Goal: Task Accomplishment & Management: Use online tool/utility

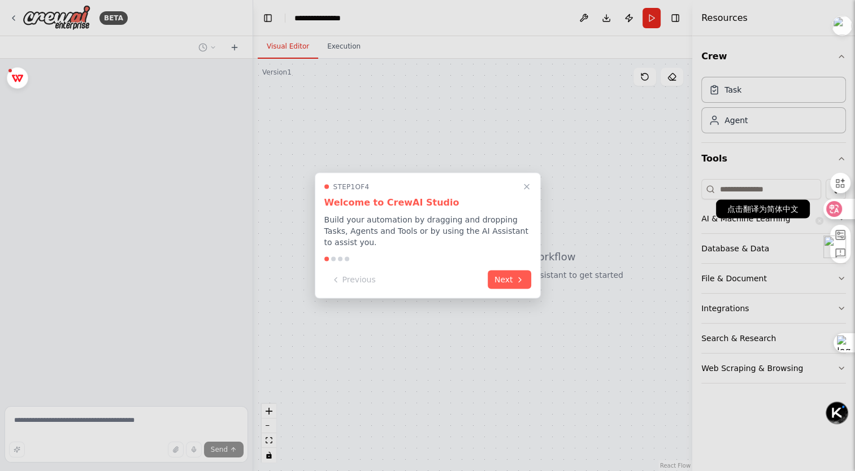
click at [835, 214] on icon at bounding box center [833, 208] width 11 height 11
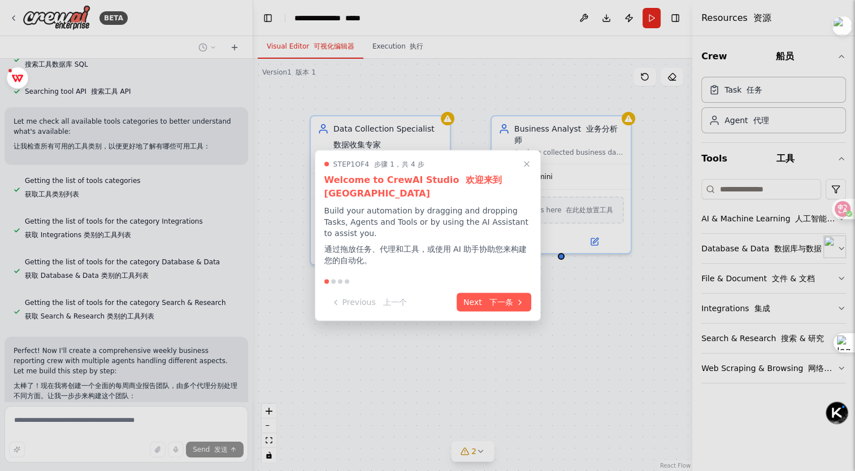
scroll to position [594, 0]
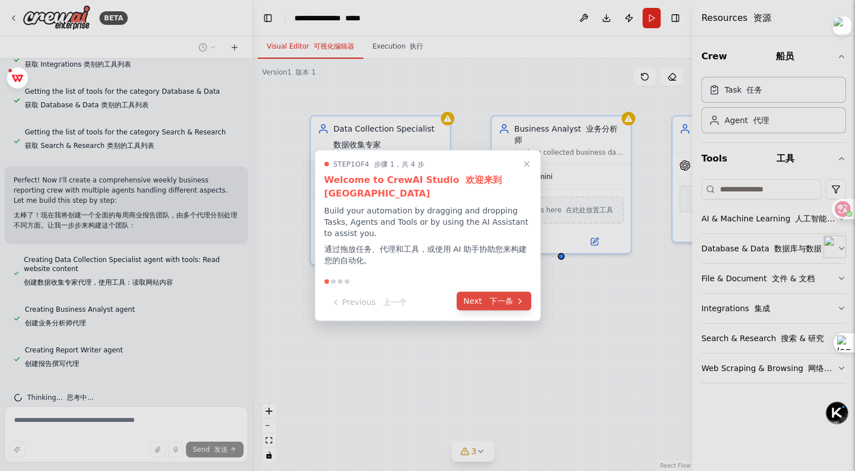
click at [495, 299] on font "下一条" at bounding box center [501, 301] width 24 height 9
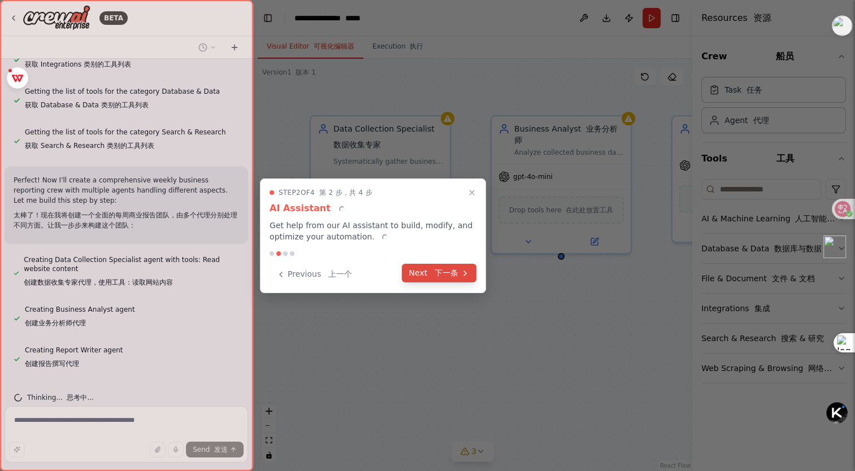
click at [451, 281] on button "Next 下一条" at bounding box center [439, 273] width 75 height 19
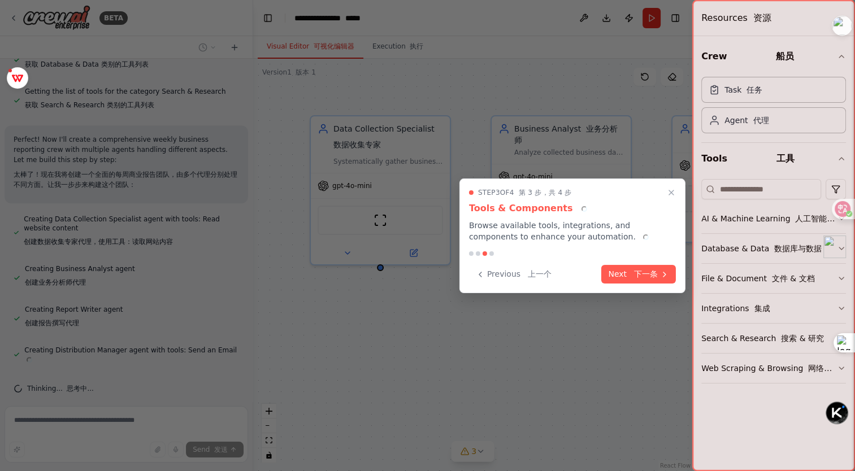
click at [639, 276] on font "下一条" at bounding box center [646, 273] width 24 height 9
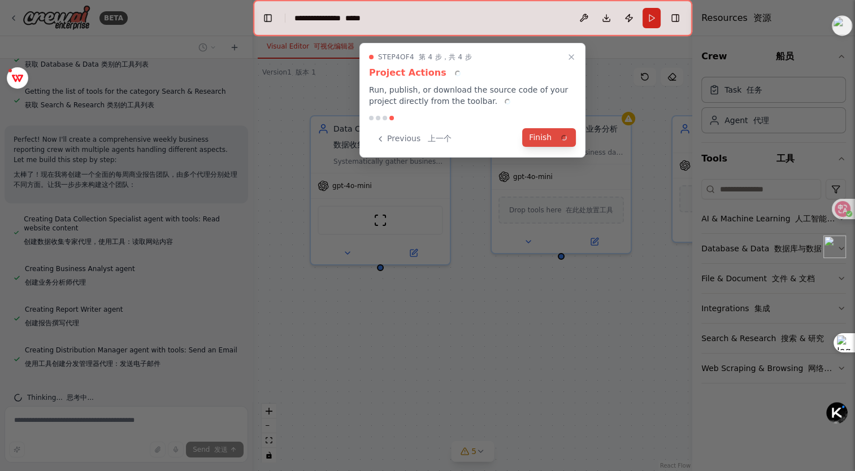
click at [542, 138] on div "Step 4 of 4 第 4 步，共 4 步 Project Actions Run, publish, or download the source co…" at bounding box center [472, 100] width 226 height 115
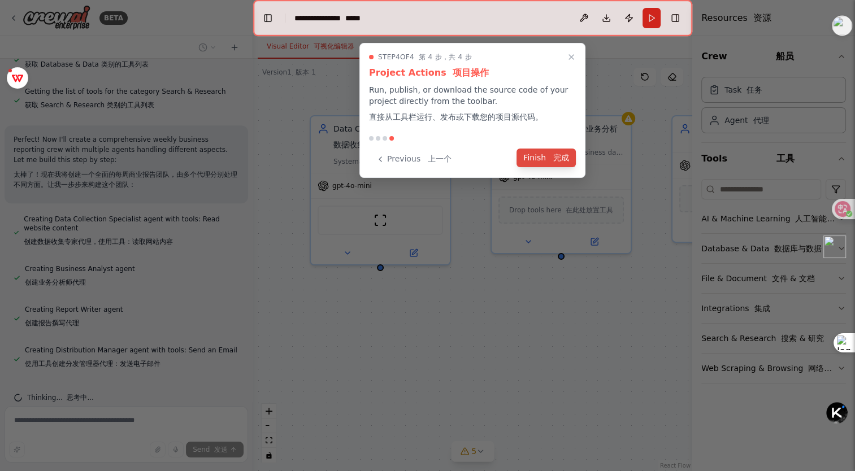
click at [550, 157] on font at bounding box center [550, 157] width 5 height 9
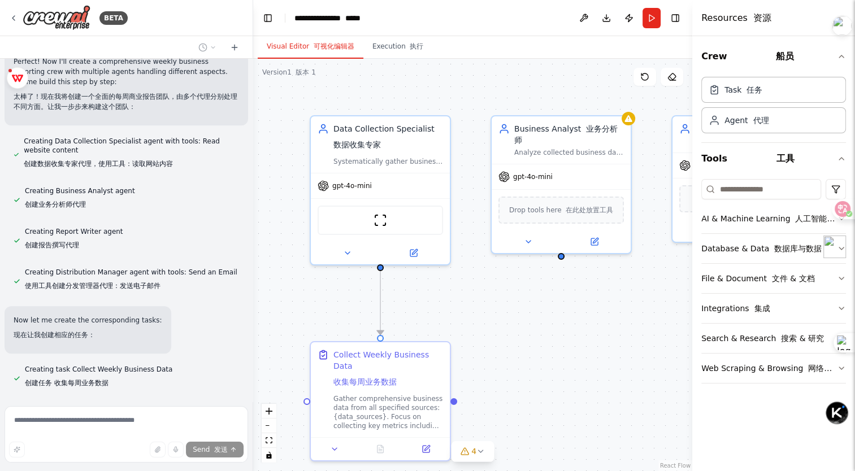
scroll to position [773, 0]
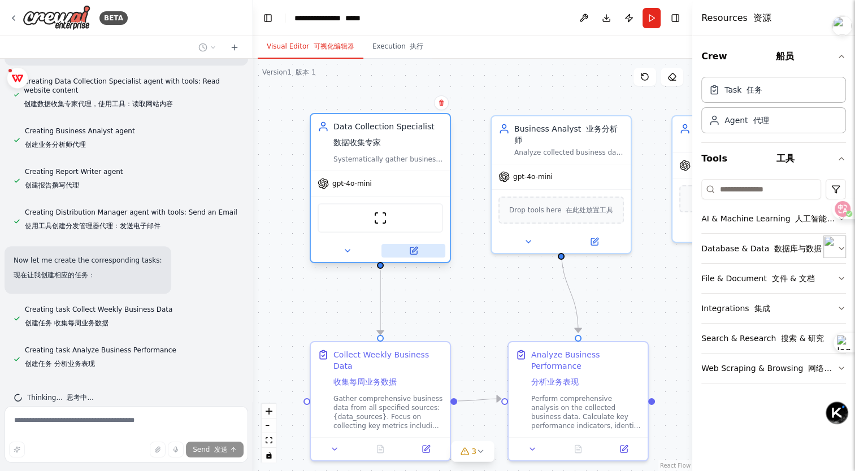
click at [414, 251] on icon at bounding box center [413, 250] width 7 height 7
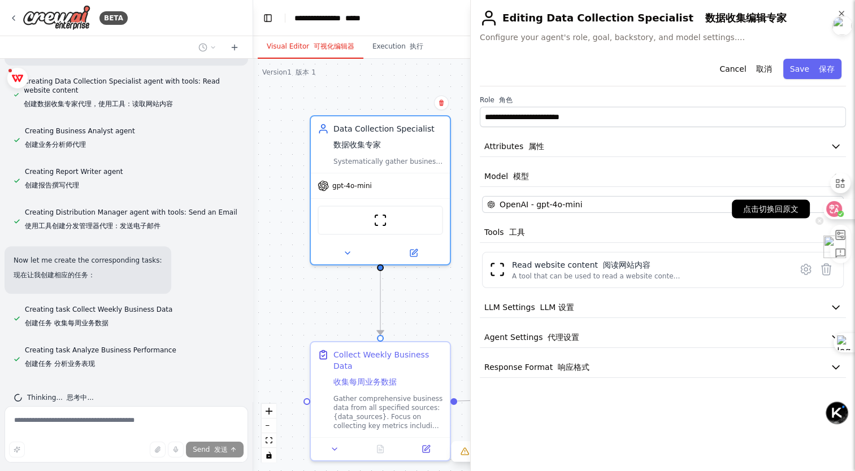
click at [816, 202] on div at bounding box center [835, 209] width 40 height 20
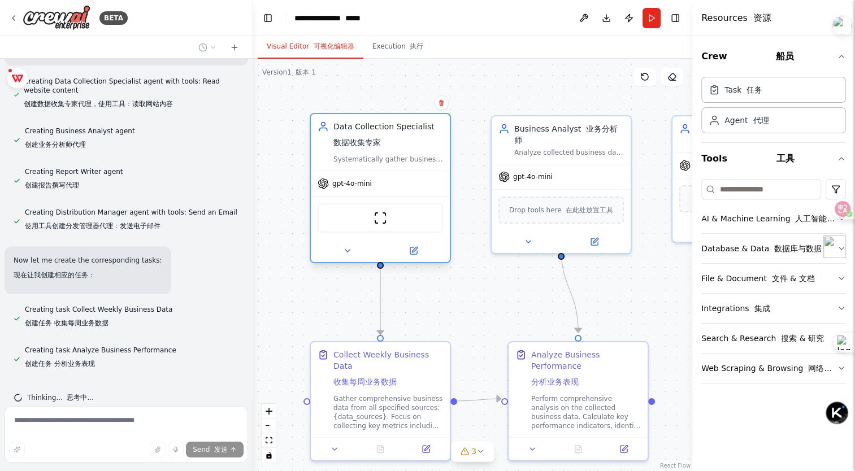
click at [383, 182] on div "gpt-4o-mini" at bounding box center [380, 183] width 139 height 25
click at [414, 249] on icon at bounding box center [414, 249] width 5 height 5
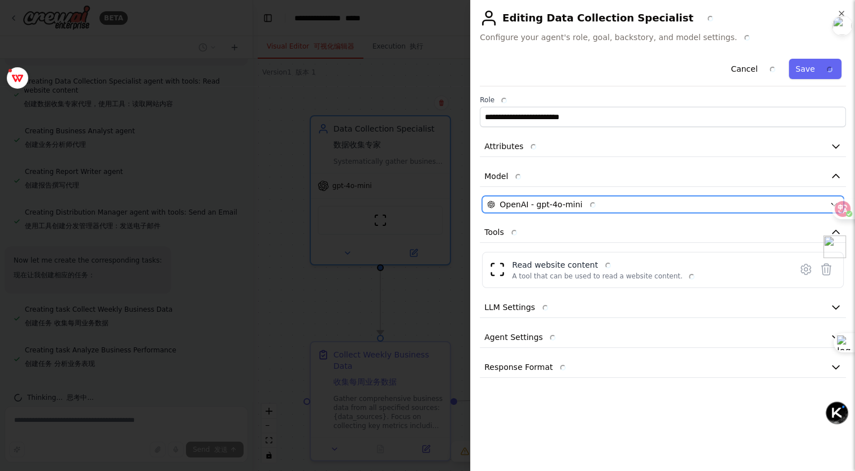
click at [688, 202] on div "OpenAI - gpt-4o-mini" at bounding box center [656, 204] width 338 height 11
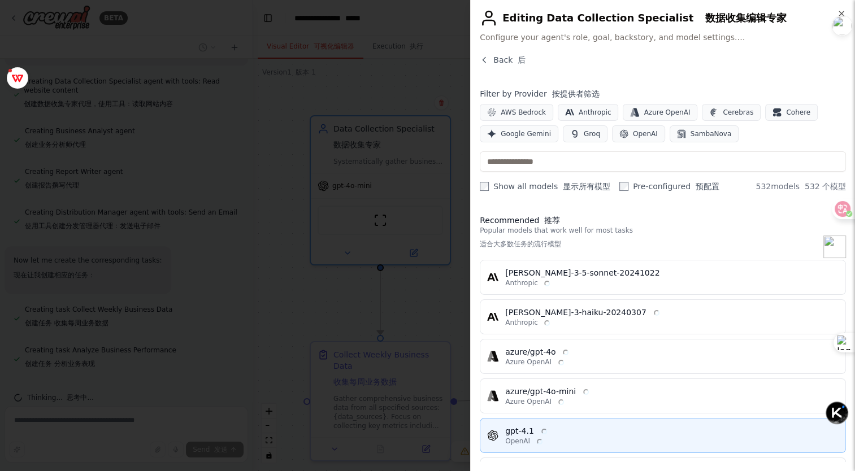
scroll to position [0, 0]
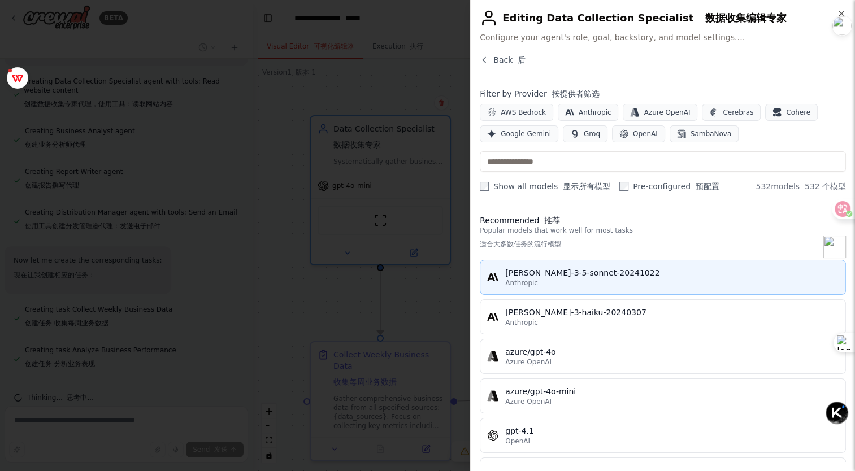
click at [542, 276] on div "claude-3-5-sonnet-20241022" at bounding box center [671, 272] width 333 height 11
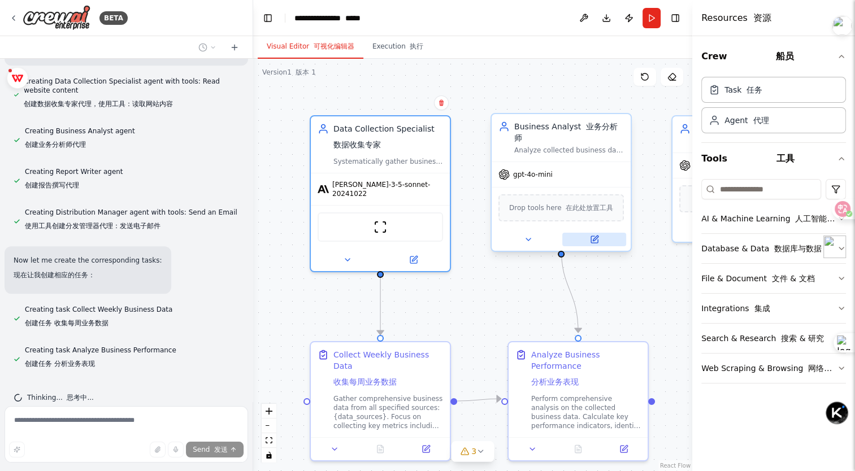
click at [593, 236] on icon at bounding box center [594, 239] width 7 height 7
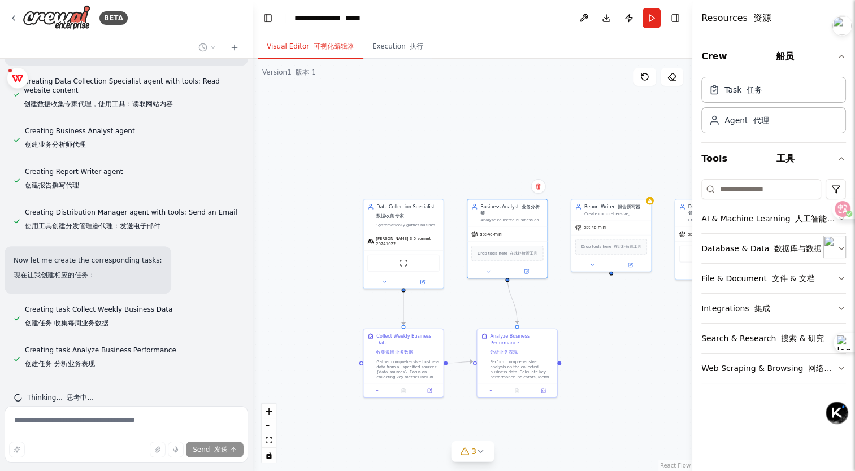
click at [606, 119] on div ".deletable-edge-delete-btn { width: 20px; height: 20px; border: 0px solid #ffff…" at bounding box center [472, 265] width 439 height 412
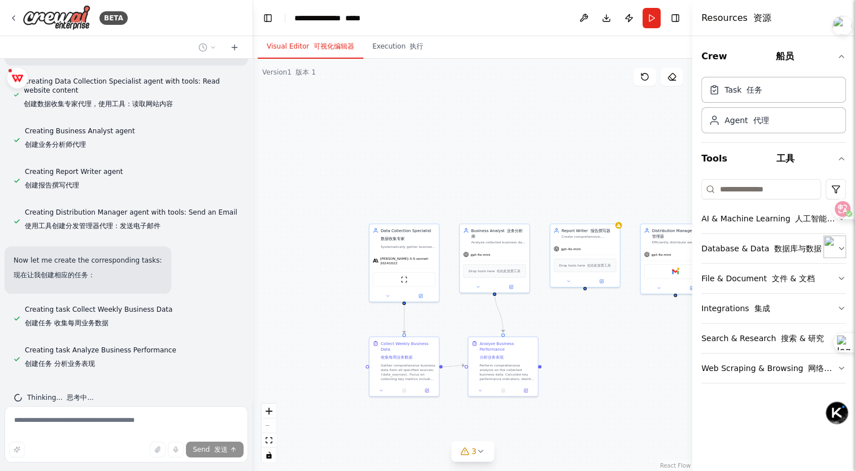
click at [482, 467] on div ".deletable-edge-delete-btn { width: 20px; height: 20px; border: 0px solid #ffff…" at bounding box center [472, 265] width 439 height 412
click at [481, 458] on button "3" at bounding box center [473, 451] width 44 height 21
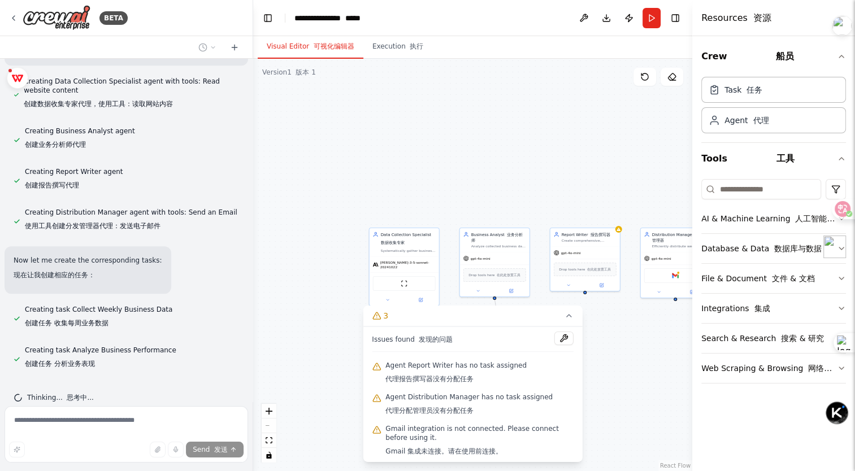
click at [613, 397] on div ".deletable-edge-delete-btn { width: 20px; height: 20px; border: 0px solid #ffff…" at bounding box center [472, 265] width 439 height 412
drag, startPoint x: 364, startPoint y: 162, endPoint x: 364, endPoint y: 168, distance: 6.2
click at [364, 166] on div ".deletable-edge-delete-btn { width: 20px; height: 20px; border: 0px solid #ffff…" at bounding box center [472, 265] width 439 height 412
click at [624, 425] on div ".deletable-edge-delete-btn { width: 20px; height: 20px; border: 0px solid #ffff…" at bounding box center [472, 265] width 439 height 412
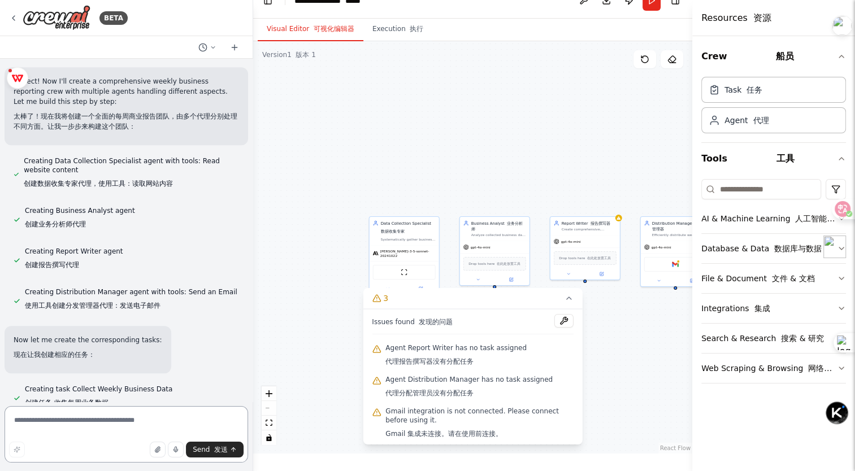
scroll to position [755, 0]
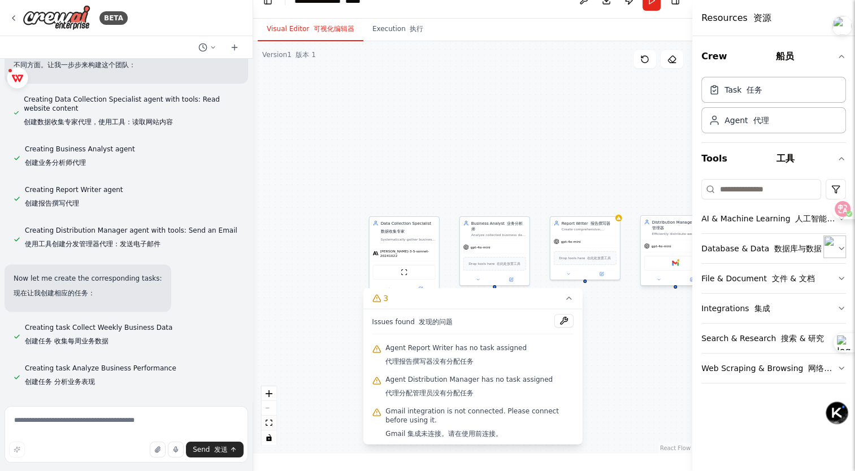
click at [671, 254] on div "Gmail" at bounding box center [675, 264] width 69 height 22
click at [639, 98] on div ".deletable-edge-delete-btn { width: 20px; height: 20px; border: 0px solid #ffff…" at bounding box center [472, 247] width 439 height 412
click at [843, 67] on button "Crew 船员" at bounding box center [773, 57] width 145 height 32
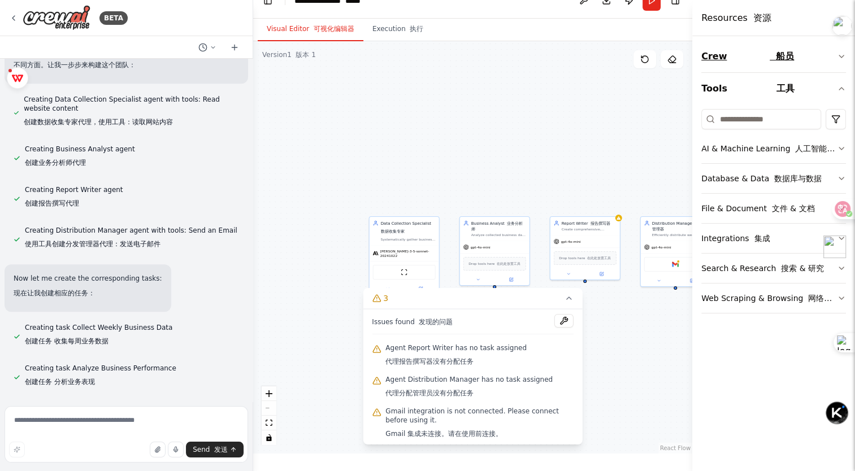
click at [842, 56] on icon "button" at bounding box center [841, 56] width 5 height 2
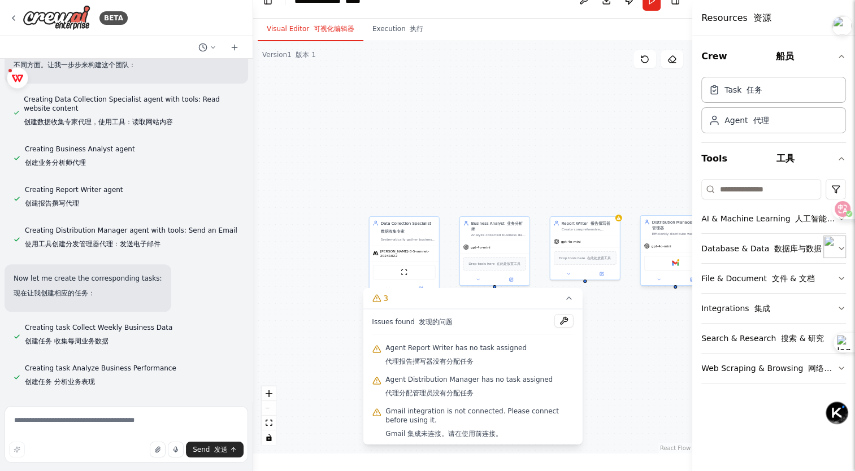
click at [660, 246] on span "gpt-4o-mini" at bounding box center [661, 246] width 20 height 5
click at [660, 266] on div "Gmail" at bounding box center [675, 263] width 63 height 15
click at [690, 290] on button "Toggle Sidebar" at bounding box center [692, 235] width 9 height 471
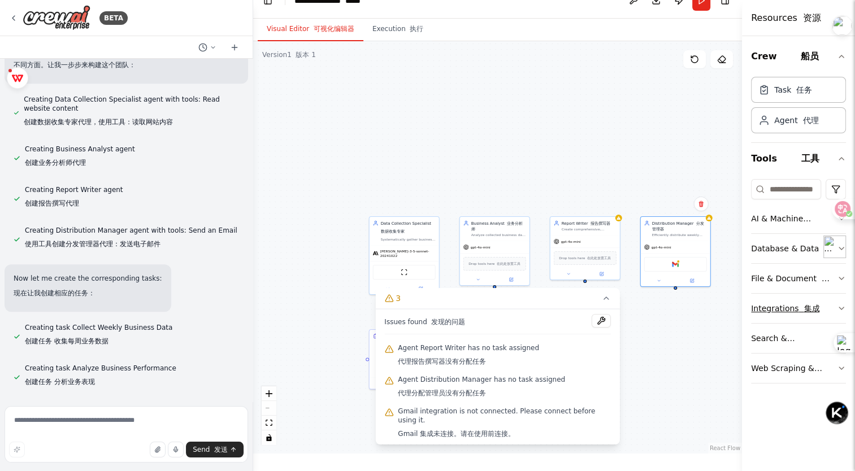
drag, startPoint x: 693, startPoint y: 298, endPoint x: 756, endPoint y: 294, distance: 63.4
click at [756, 294] on div "Resources 资源 Crew 船员 Task 任务 Agent 代理 Tools 工具 AI & Machine Learning 人工智能与机器学习 …" at bounding box center [798, 235] width 113 height 471
click at [693, 279] on icon at bounding box center [691, 279] width 3 height 3
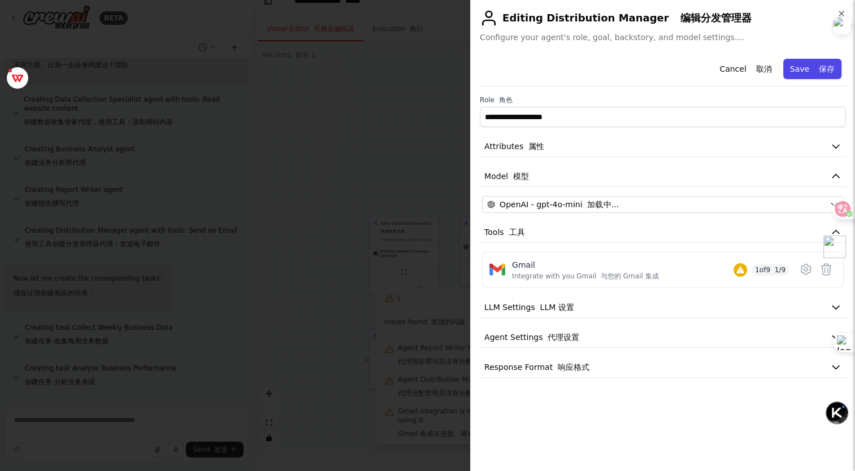
click at [828, 64] on font "保存" at bounding box center [827, 68] width 16 height 9
